Goal: Task Accomplishment & Management: Use online tool/utility

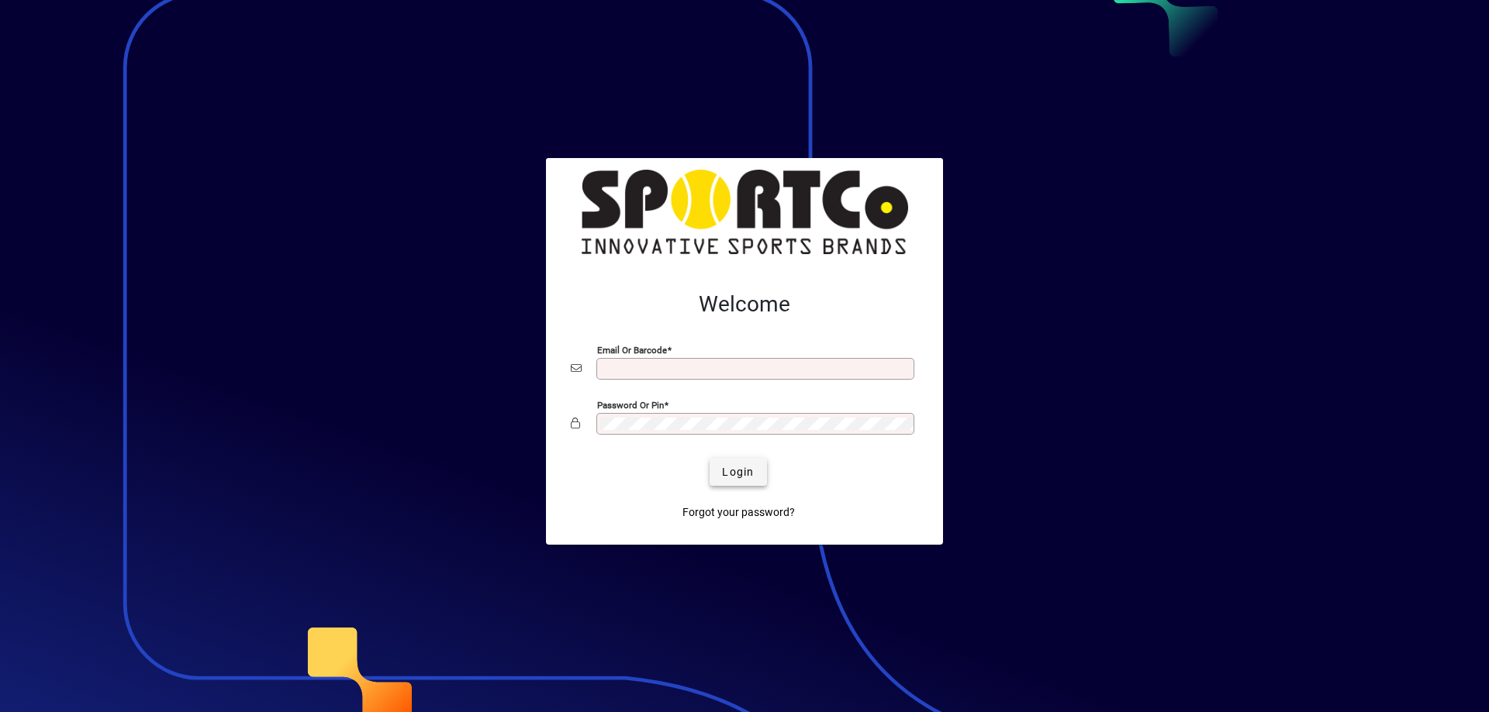
type input "**********"
click at [732, 457] on span "submit" at bounding box center [737, 472] width 57 height 37
